Goal: Task Accomplishment & Management: Use online tool/utility

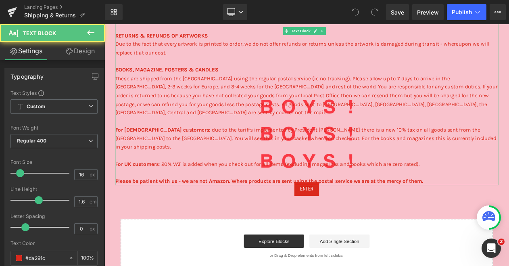
click at [172, 177] on p at bounding box center [348, 182] width 463 height 10
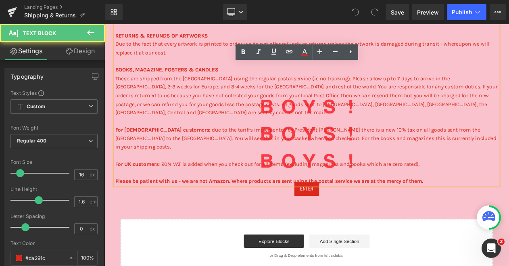
click at [167, 156] on p "For [DEMOGRAPHIC_DATA] customers : due to the tariffs implemented by President …" at bounding box center [348, 156] width 463 height 41
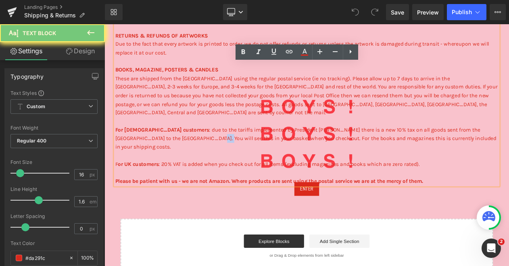
click at [167, 156] on p "For [DEMOGRAPHIC_DATA] customers : due to the tariffs implemented by President …" at bounding box center [348, 156] width 463 height 41
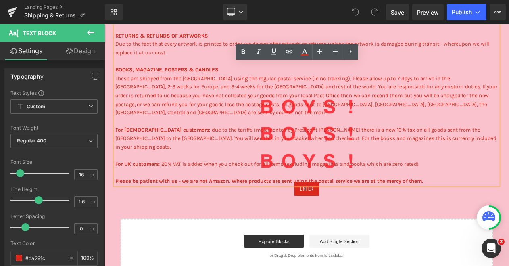
click at [155, 136] on p "For [DEMOGRAPHIC_DATA] customers : due to the tariffs implemented by President …" at bounding box center [348, 156] width 463 height 41
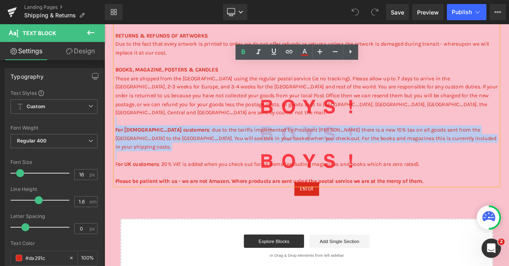
drag, startPoint x: 145, startPoint y: 133, endPoint x: 159, endPoint y: 160, distance: 31.1
click at [159, 160] on div "PRINTING & SHIPPING ARTWORKS To minimise costs to the artists, all artworks are…" at bounding box center [348, 93] width 463 height 249
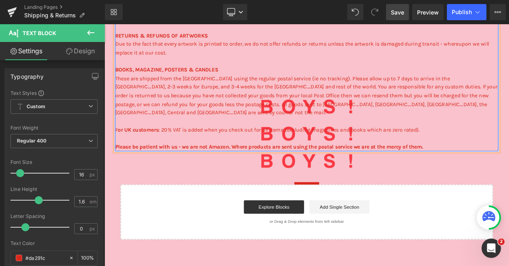
click at [403, 19] on link "Save" at bounding box center [397, 12] width 23 height 16
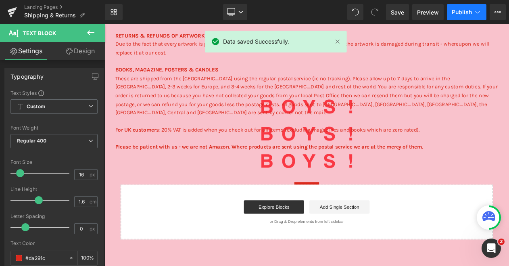
click at [464, 12] on span "Publish" at bounding box center [462, 12] width 20 height 6
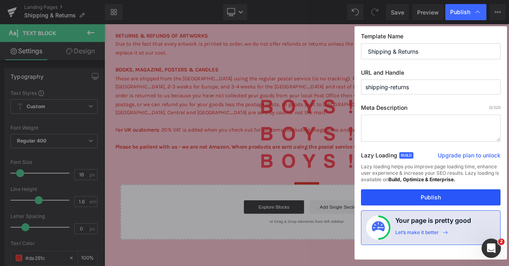
click at [429, 192] on button "Publish" at bounding box center [431, 197] width 140 height 16
